Goal: Transaction & Acquisition: Subscribe to service/newsletter

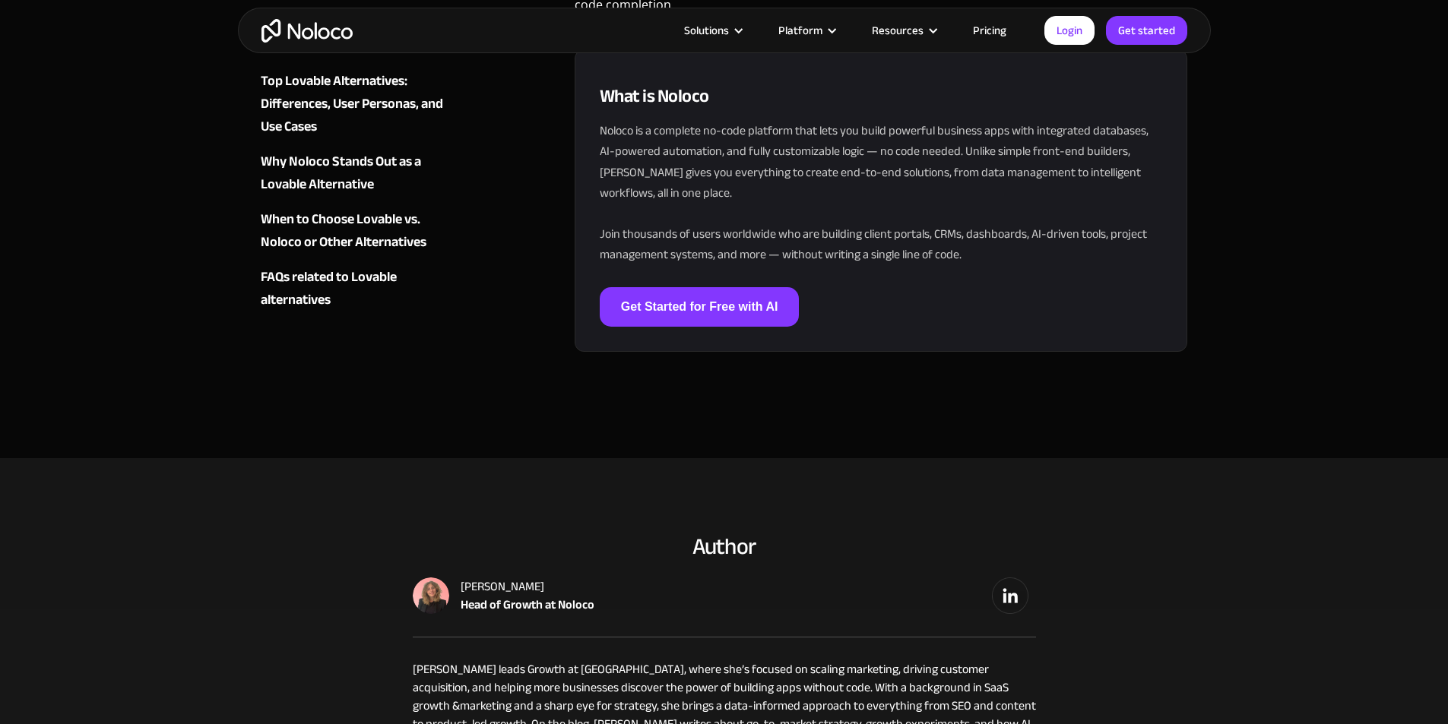
scroll to position [4864, 0]
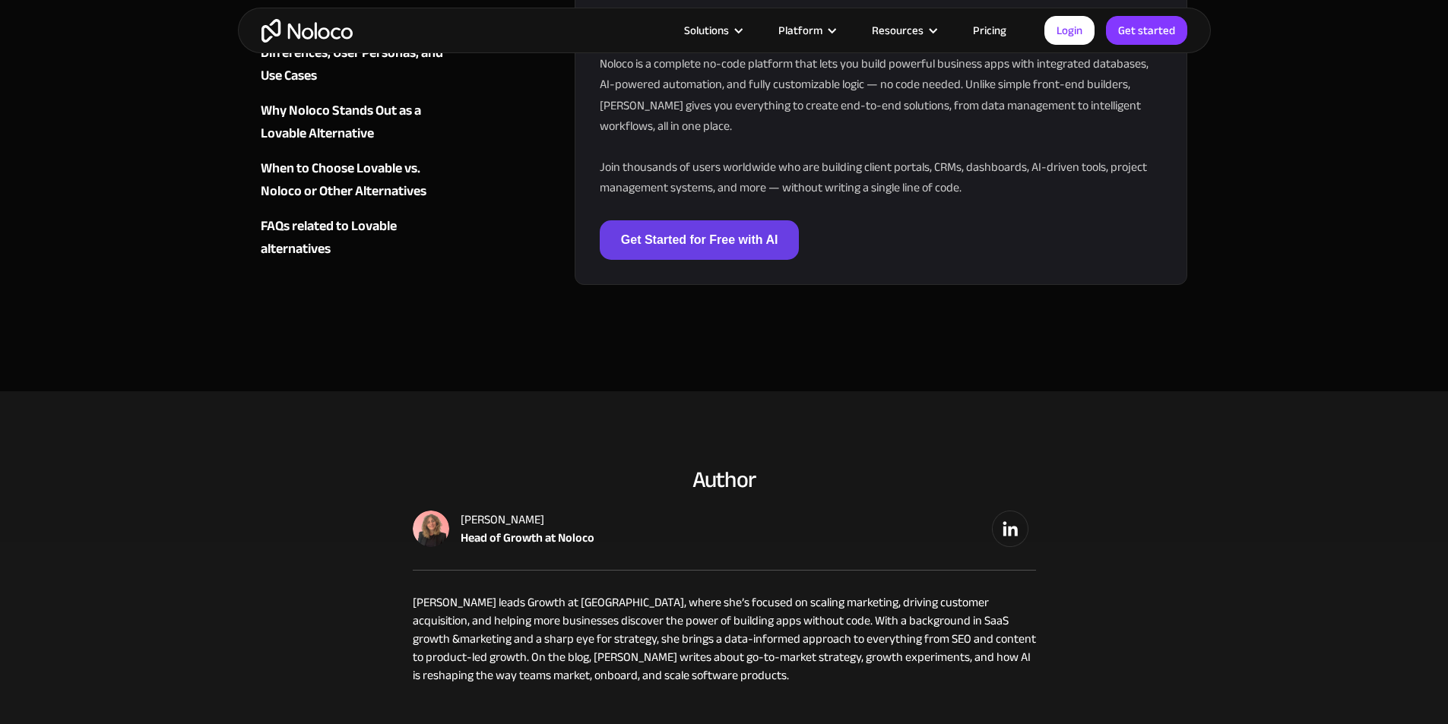
click at [657, 220] on link "Get Started for Free with AI" at bounding box center [700, 240] width 200 height 40
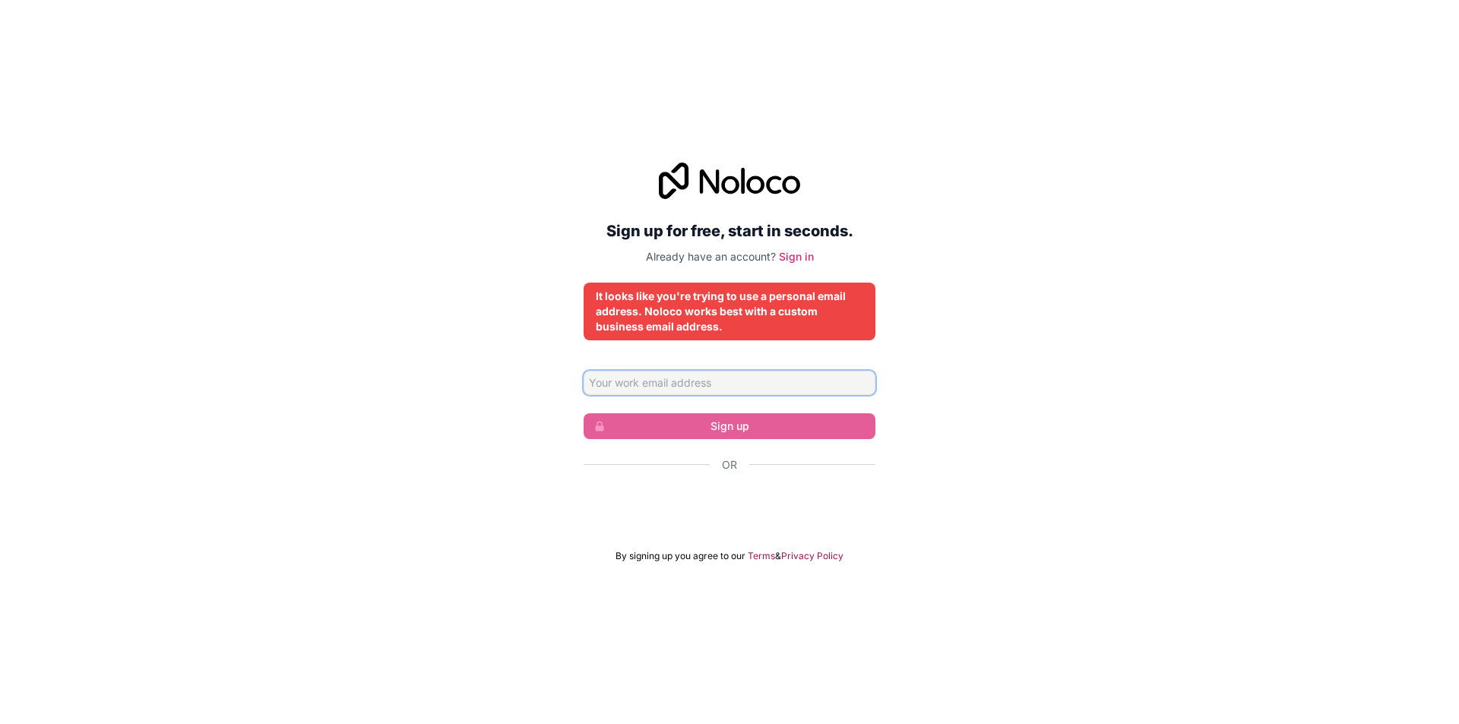
click at [661, 375] on input "Email address" at bounding box center [730, 383] width 292 height 24
type input "[EMAIL_ADDRESS][DOMAIN_NAME]"
click at [725, 381] on input "[EMAIL_ADDRESS][DOMAIN_NAME]" at bounding box center [730, 383] width 292 height 24
drag, startPoint x: 746, startPoint y: 384, endPoint x: 453, endPoint y: 396, distance: 293.6
click at [453, 396] on div "Sign up for free, start in seconds. Already have an account? Sign in It looks l…" at bounding box center [729, 362] width 1459 height 442
